Goal: Information Seeking & Learning: Learn about a topic

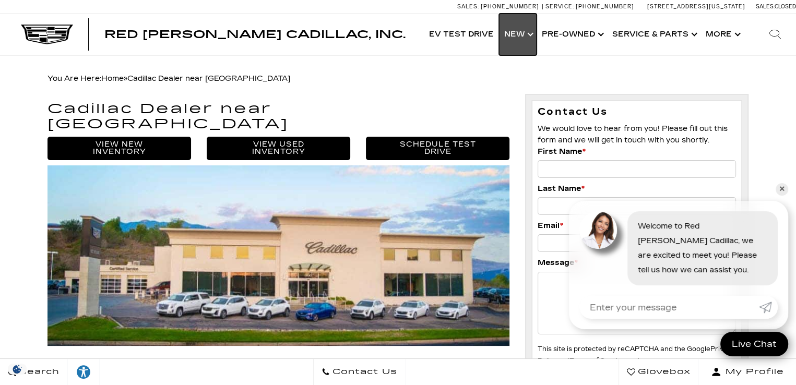
click at [525, 33] on link "Show New" at bounding box center [518, 35] width 38 height 42
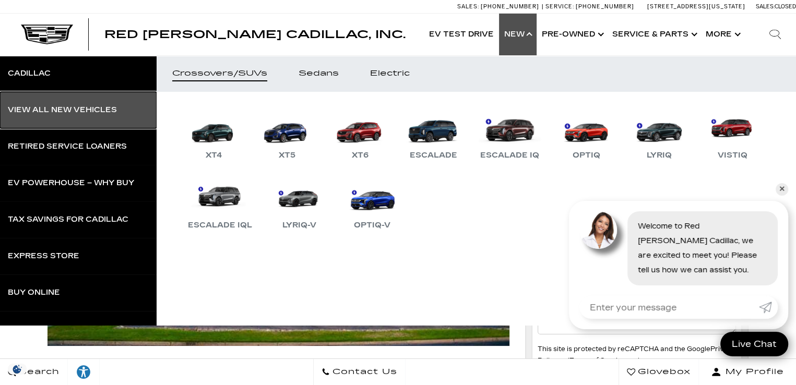
click at [71, 103] on link "View All New Vehicles" at bounding box center [78, 110] width 157 height 37
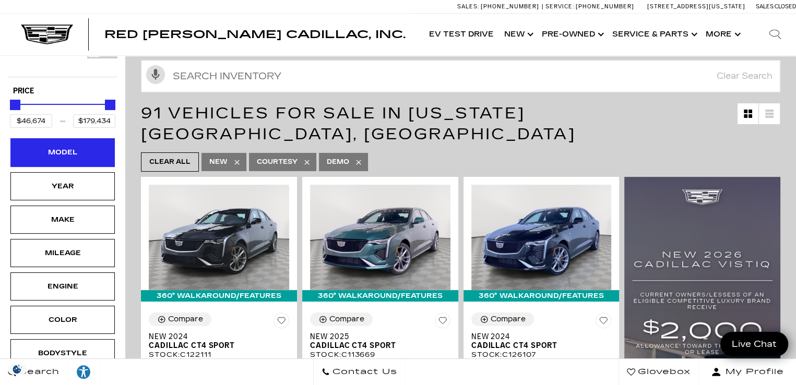
click at [92, 138] on div "Model" at bounding box center [62, 152] width 104 height 28
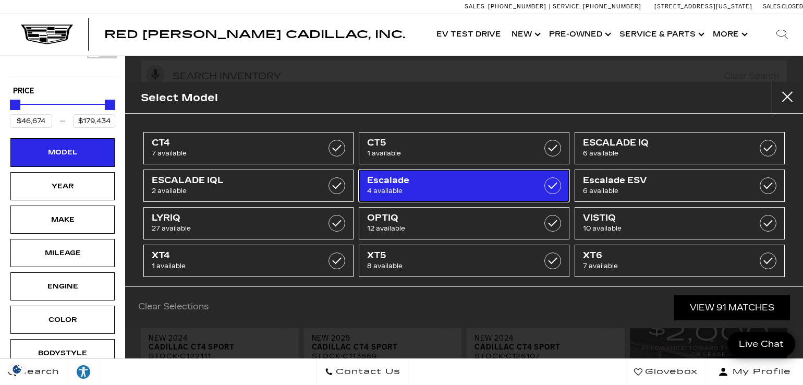
click at [432, 183] on span "Escalade" at bounding box center [449, 180] width 165 height 10
type input "$113,940"
type input "$132,658"
checkbox input "true"
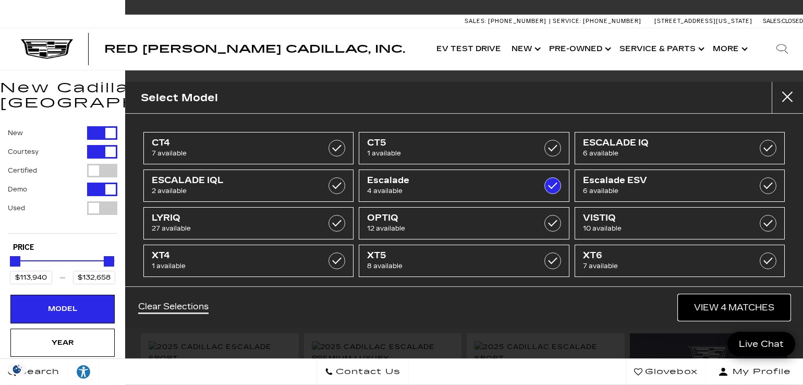
click at [706, 305] on link "View 4 Matches" at bounding box center [735, 308] width 112 height 26
